Goal: Find specific page/section

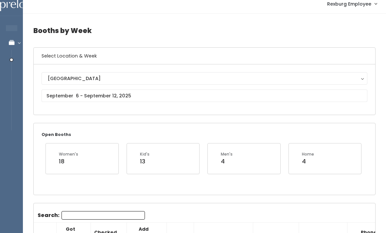
scroll to position [5, 0]
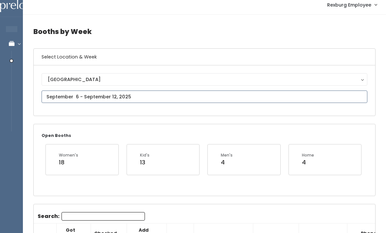
click at [200, 96] on input "text" at bounding box center [205, 97] width 326 height 12
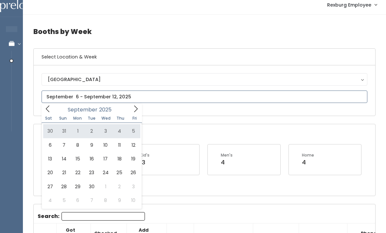
type input "[DATE] to [DATE]"
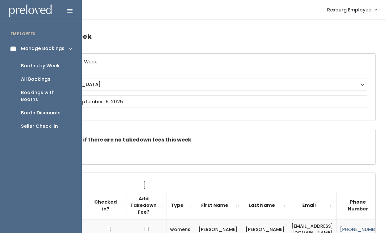
click at [55, 110] on div "Booth Discounts" at bounding box center [41, 113] width 40 height 7
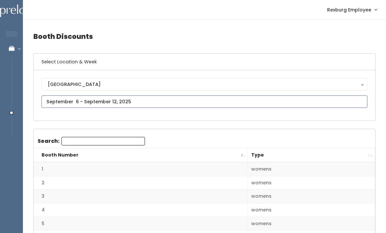
click at [226, 102] on input "text" at bounding box center [205, 102] width 326 height 12
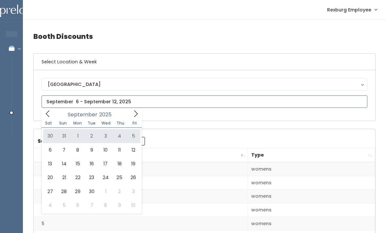
type input "[DATE] to [DATE]"
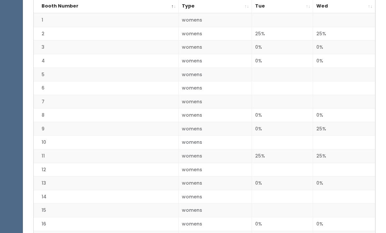
scroll to position [149, 0]
